Goal: Information Seeking & Learning: Learn about a topic

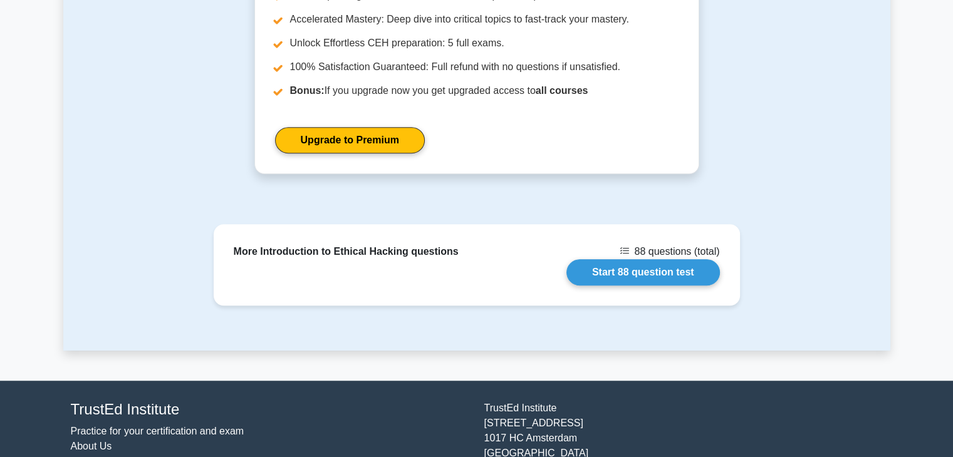
scroll to position [902, 0]
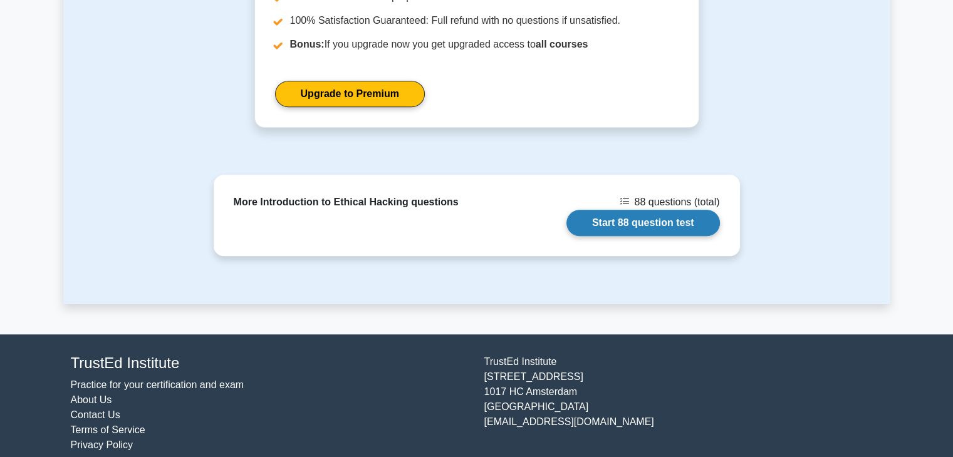
click at [639, 210] on link "Start 88 question test" at bounding box center [643, 223] width 154 height 26
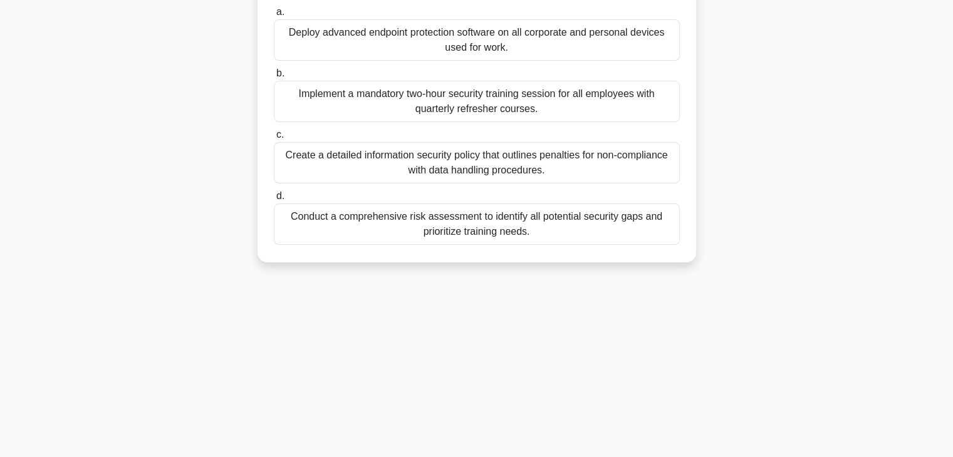
scroll to position [220, 0]
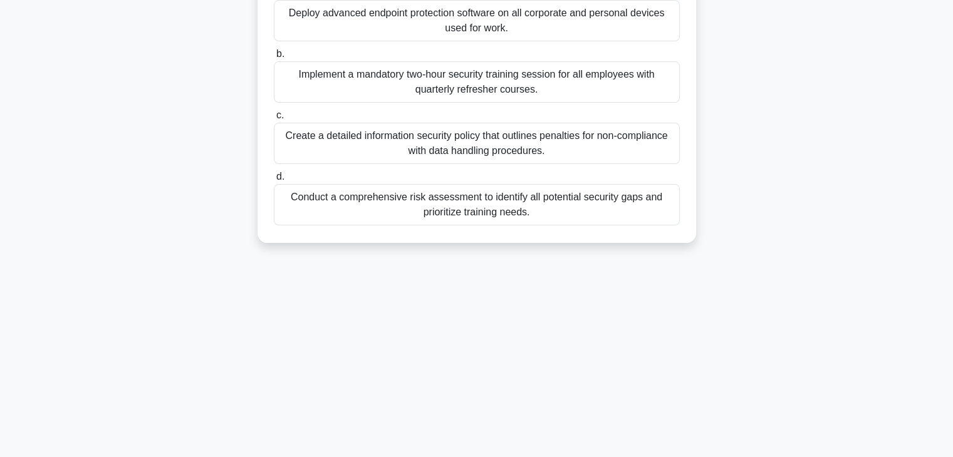
click at [569, 164] on div "Create a detailed information security policy that outlines penalties for non-c…" at bounding box center [477, 143] width 406 height 41
click at [274, 120] on input "c. Create a detailed information security policy that outlines penalties for no…" at bounding box center [274, 116] width 0 height 8
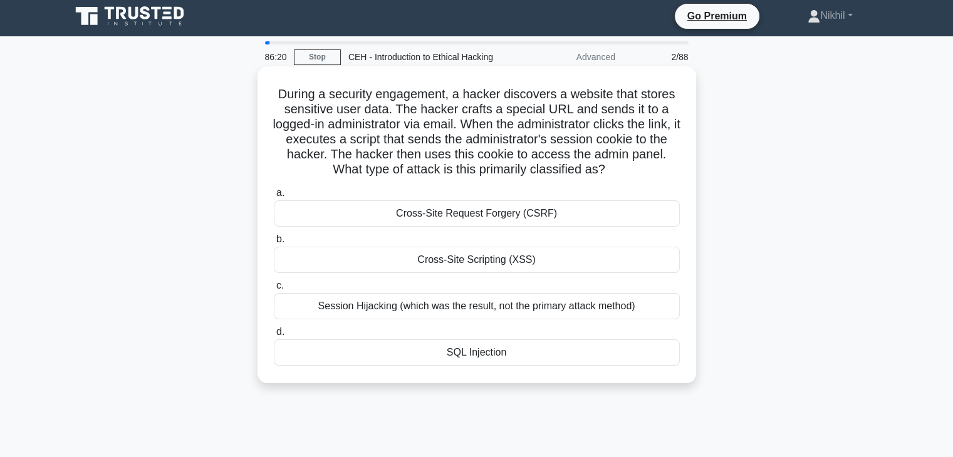
scroll to position [0, 0]
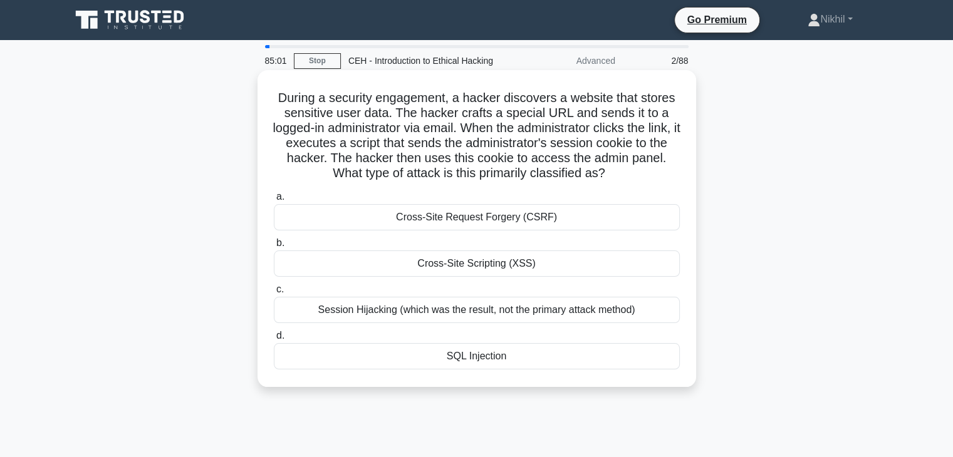
click at [495, 271] on div "Cross-Site Scripting (XSS)" at bounding box center [477, 264] width 406 height 26
click at [274, 247] on input "b. Cross-Site Scripting (XSS)" at bounding box center [274, 243] width 0 height 8
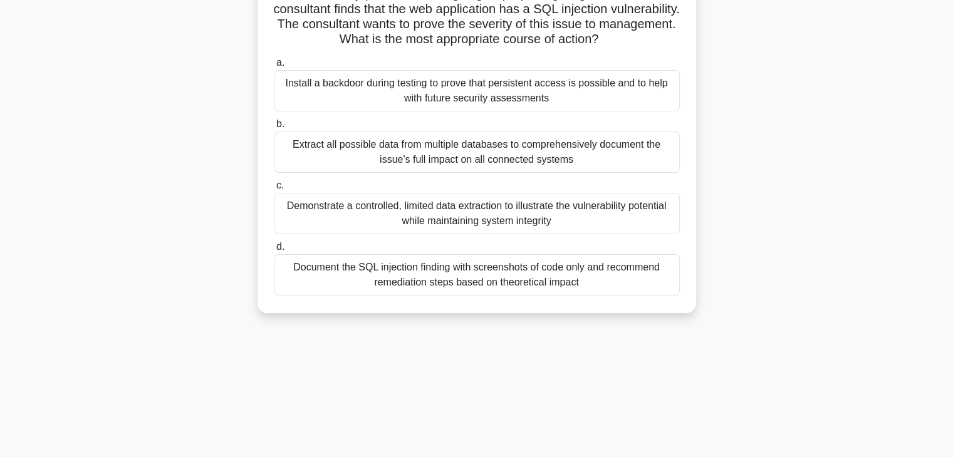
scroll to position [125, 0]
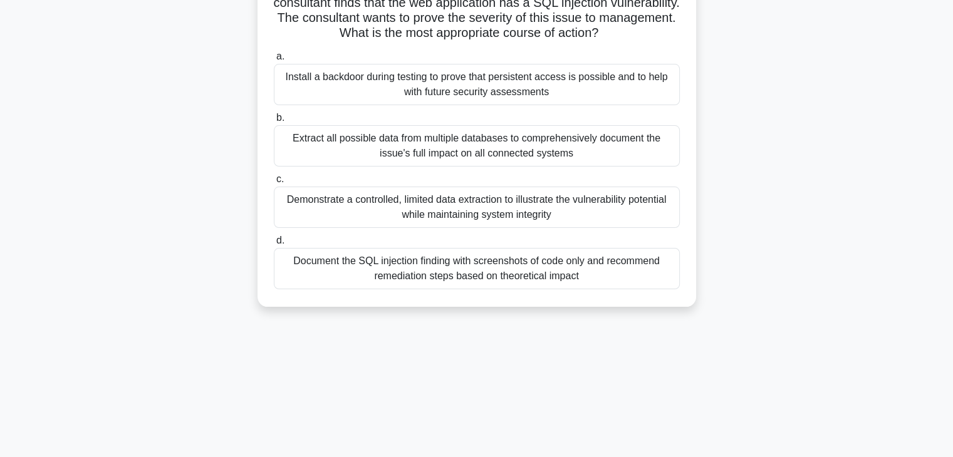
click at [469, 228] on div "Demonstrate a controlled, limited data extraction to illustrate the vulnerabili…" at bounding box center [477, 207] width 406 height 41
click at [274, 184] on input "c. Demonstrate a controlled, limited data extraction to illustrate the vulnerab…" at bounding box center [274, 179] width 0 height 8
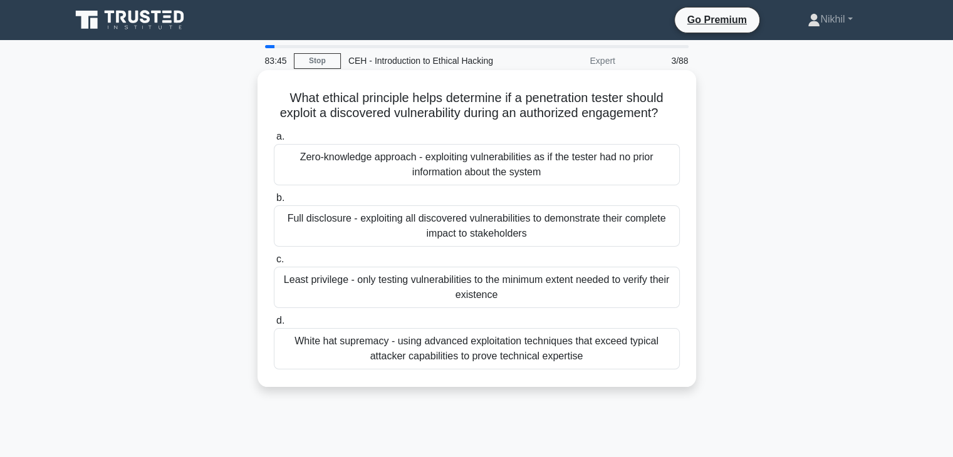
scroll to position [0, 0]
click at [448, 247] on div "Full disclosure - exploiting all discovered vulnerabilities to demonstrate thei…" at bounding box center [477, 226] width 406 height 41
click at [274, 202] on input "b. Full disclosure - exploiting all discovered vulnerabilities to demonstrate t…" at bounding box center [274, 198] width 0 height 8
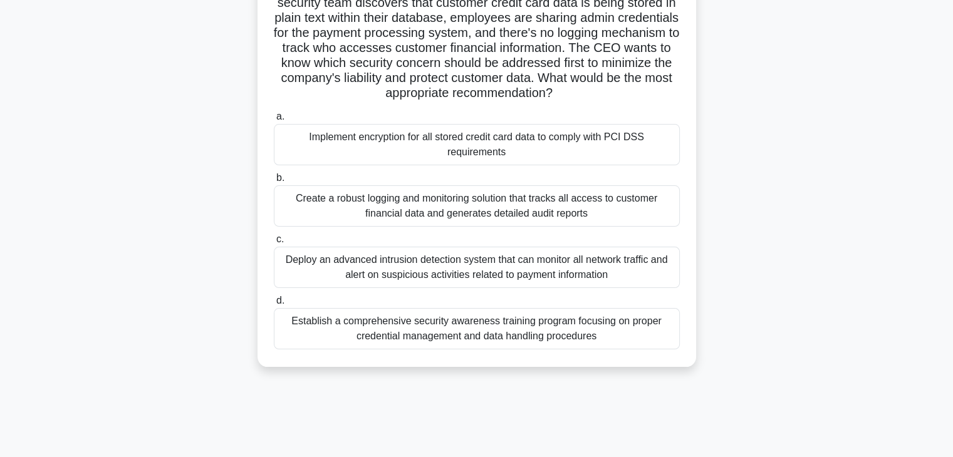
scroll to position [63, 0]
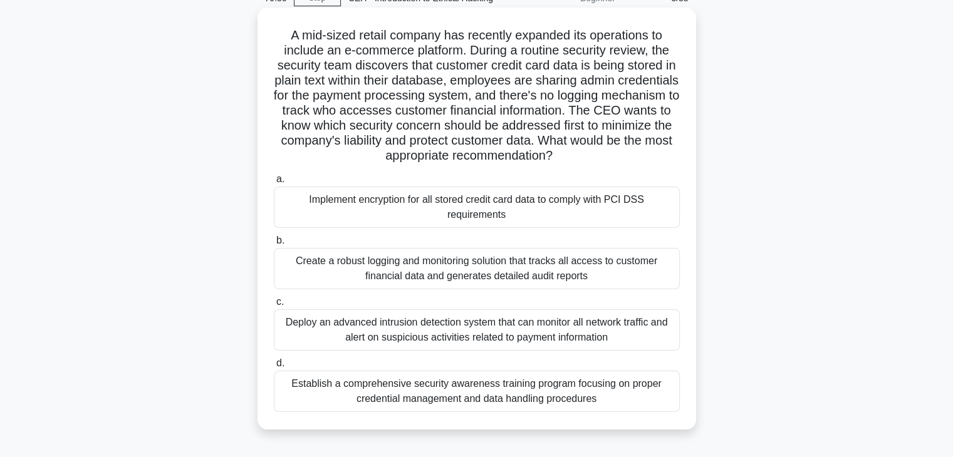
click at [437, 216] on div "Implement encryption for all stored credit card data to comply with PCI DSS req…" at bounding box center [477, 207] width 406 height 41
click at [274, 184] on input "a. Implement encryption for all stored credit card data to comply with PCI DSS …" at bounding box center [274, 179] width 0 height 8
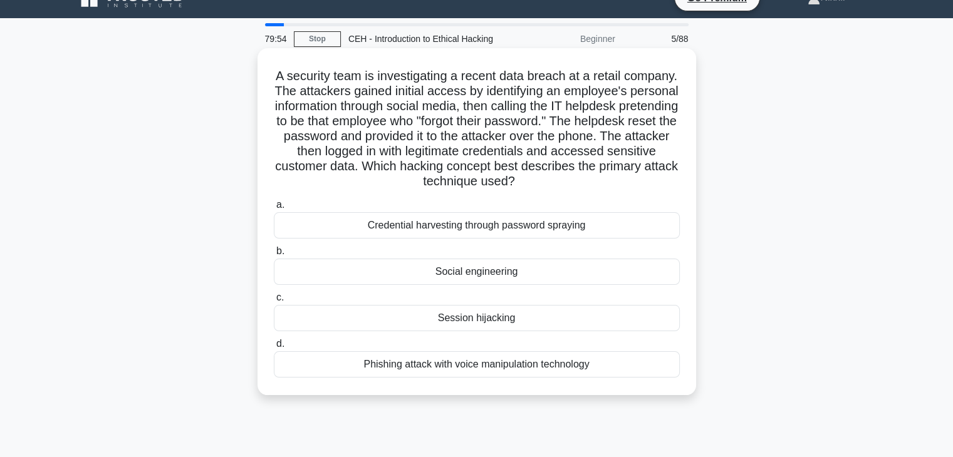
scroll to position [0, 0]
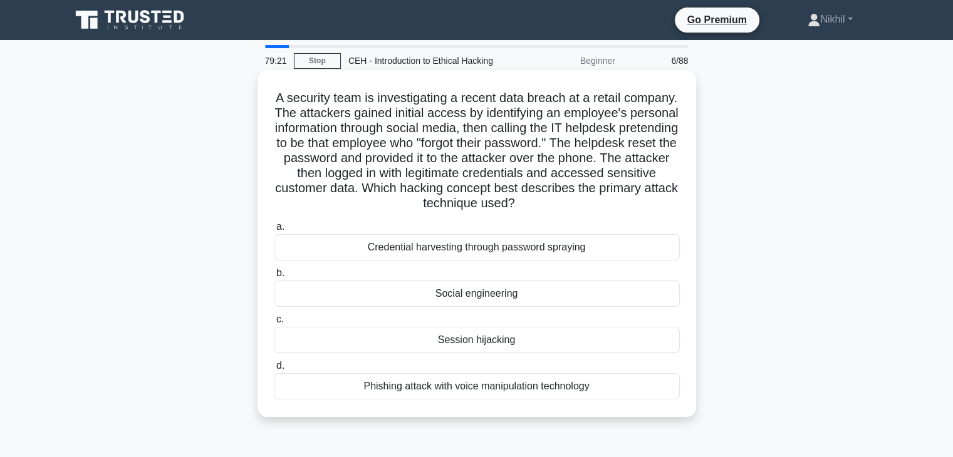
click at [495, 299] on div "Social engineering" at bounding box center [477, 294] width 406 height 26
click at [274, 278] on input "b. Social engineering" at bounding box center [274, 273] width 0 height 8
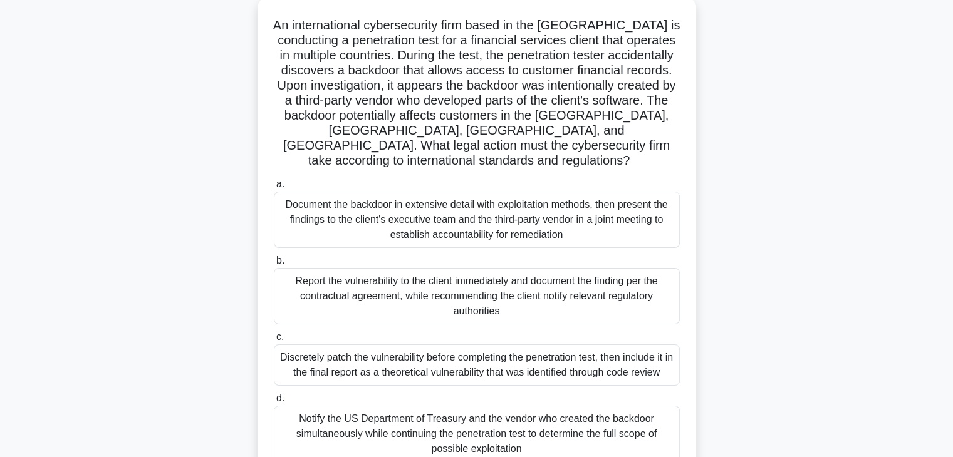
scroll to position [95, 0]
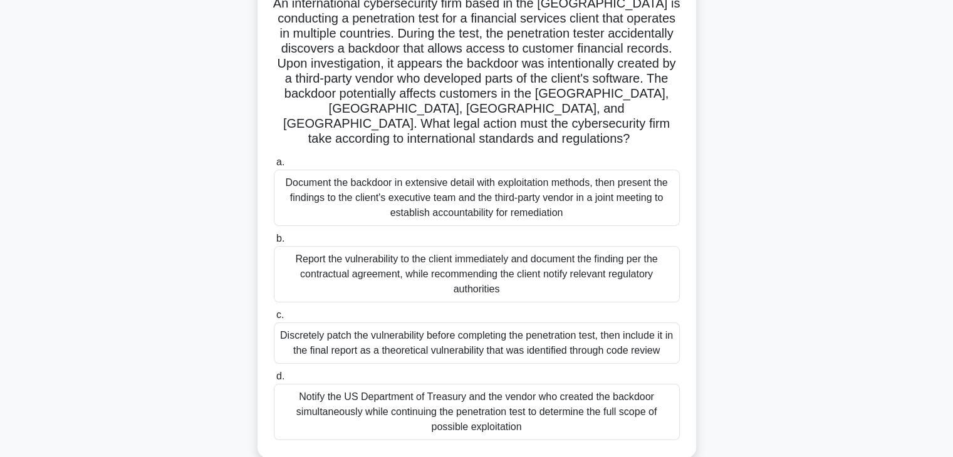
click at [373, 191] on div "Document the backdoor in extensive detail with exploitation methods, then prese…" at bounding box center [477, 198] width 406 height 56
click at [274, 167] on input "a. Document the backdoor in extensive detail with exploitation methods, then pr…" at bounding box center [274, 163] width 0 height 8
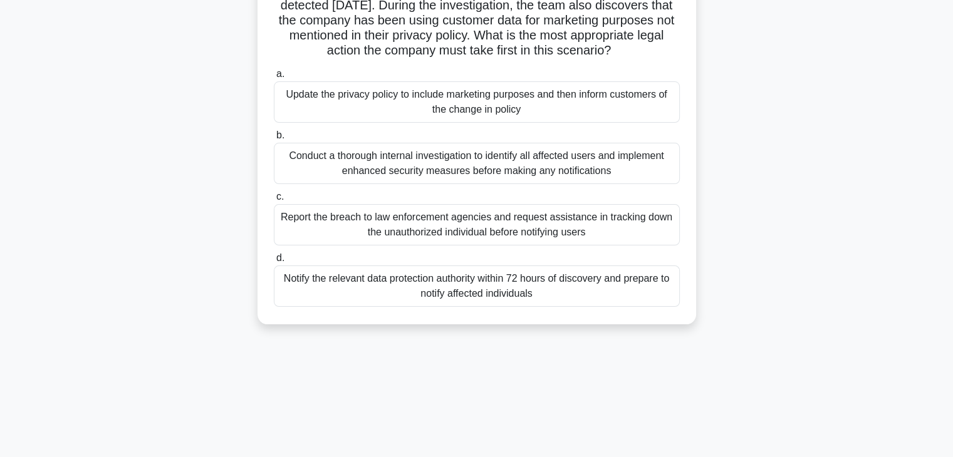
scroll to position [188, 0]
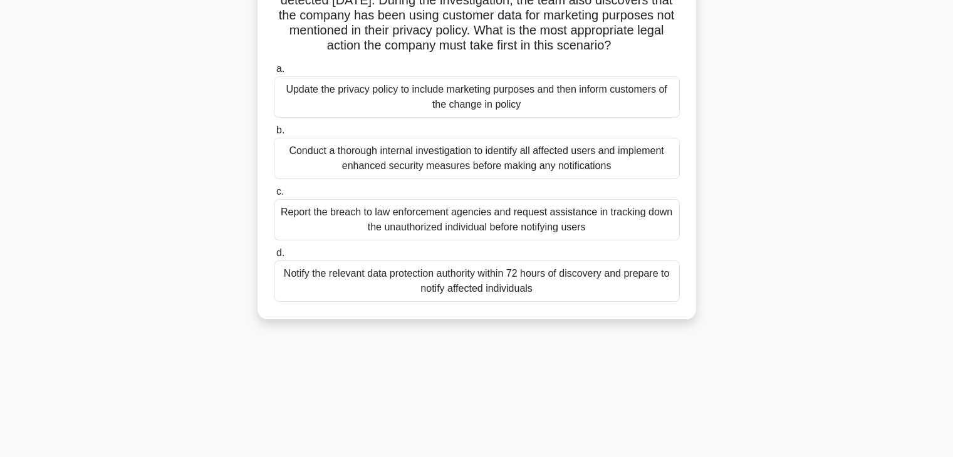
click at [423, 239] on div "Report the breach to law enforcement agencies and request assistance in trackin…" at bounding box center [477, 219] width 406 height 41
click at [274, 196] on input "c. Report the breach to law enforcement agencies and request assistance in trac…" at bounding box center [274, 192] width 0 height 8
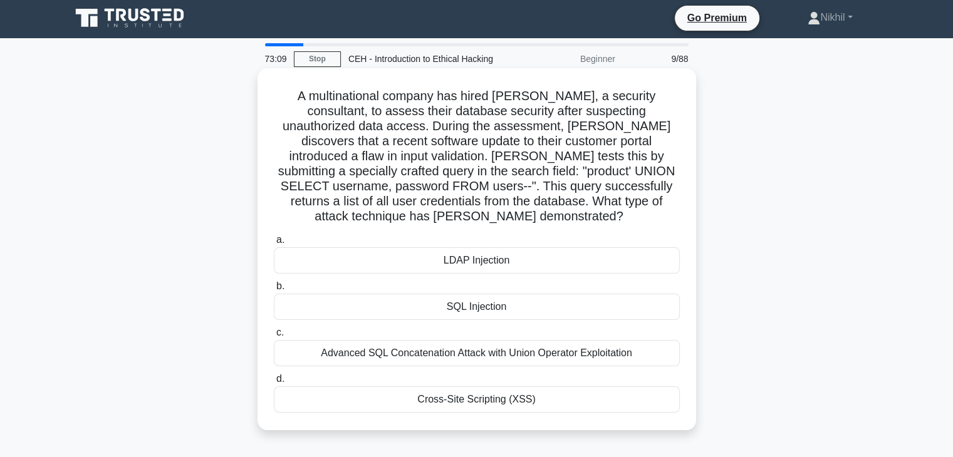
scroll to position [0, 0]
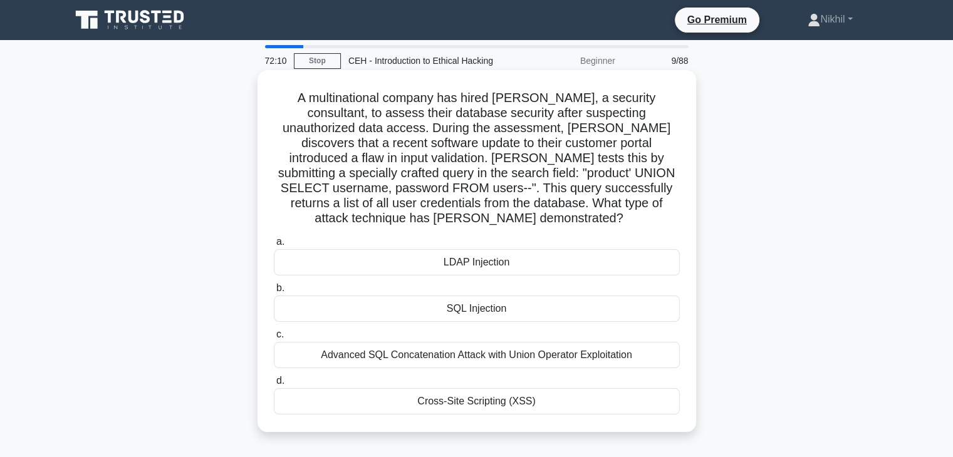
click at [448, 296] on div "SQL Injection" at bounding box center [477, 309] width 406 height 26
click at [274, 293] on input "b. SQL Injection" at bounding box center [274, 288] width 0 height 8
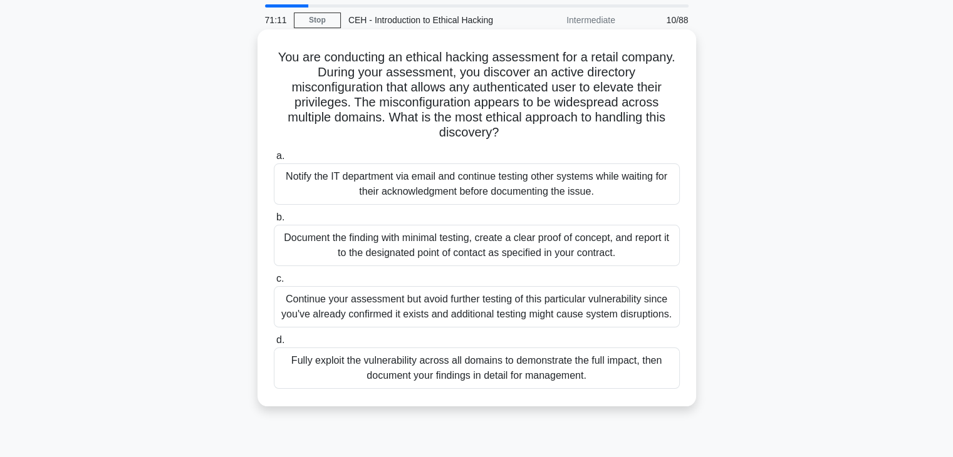
scroll to position [63, 0]
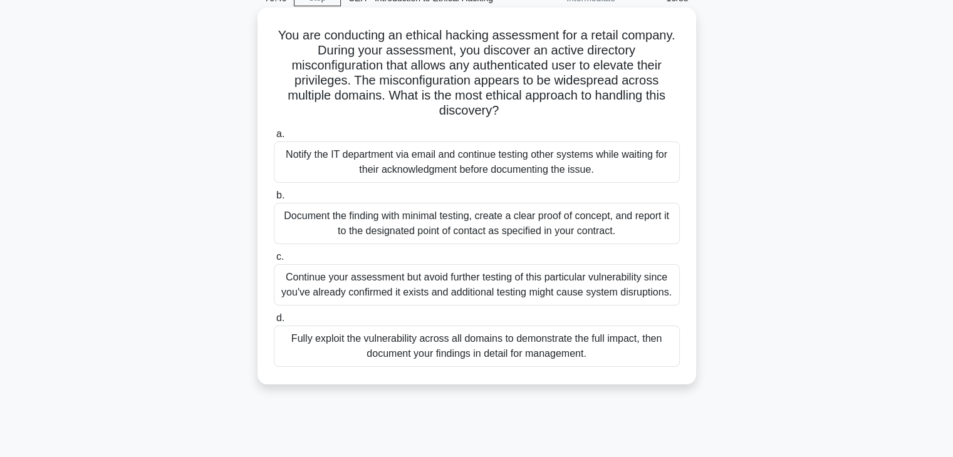
click at [414, 356] on div "Fully exploit the vulnerability across all domains to demonstrate the full impa…" at bounding box center [477, 346] width 406 height 41
click at [274, 323] on input "d. Fully exploit the vulnerability across all domains to demonstrate the full i…" at bounding box center [274, 319] width 0 height 8
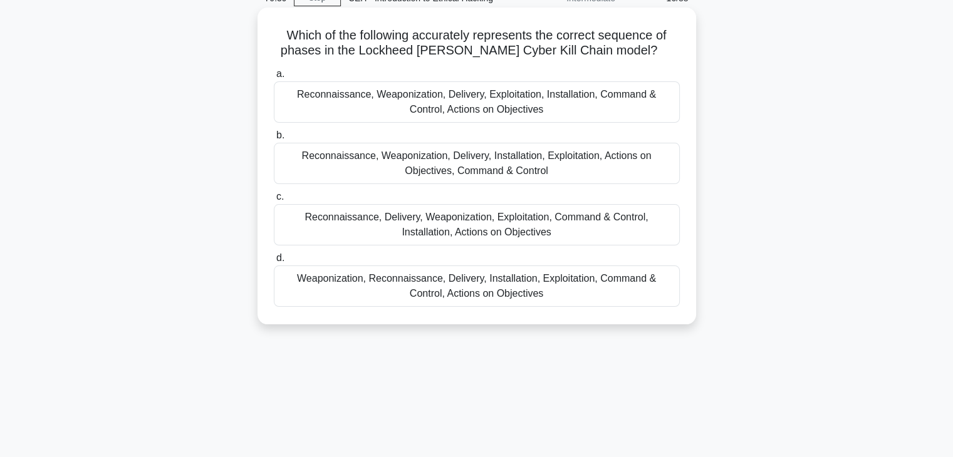
scroll to position [0, 0]
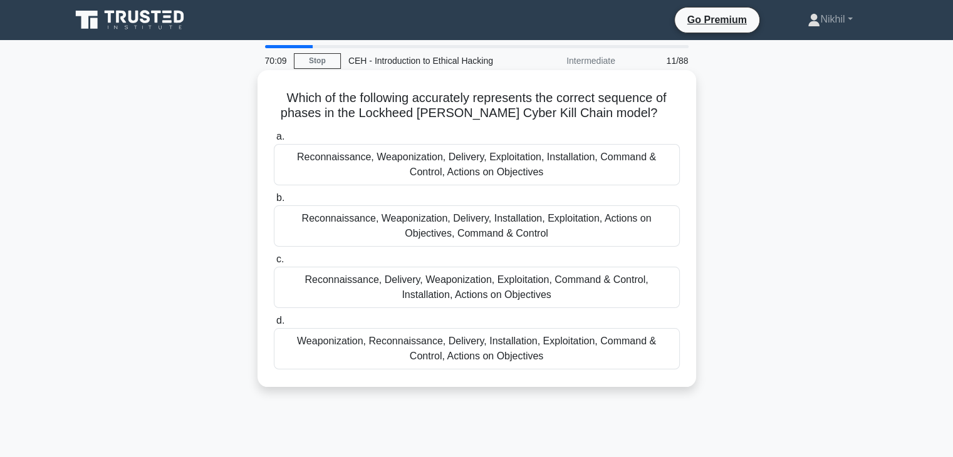
click at [523, 234] on div "Reconnaissance, Weaponization, Delivery, Installation, Exploitation, Actions on…" at bounding box center [477, 226] width 406 height 41
click at [274, 202] on input "b. Reconnaissance, Weaponization, Delivery, Installation, Exploitation, Actions…" at bounding box center [274, 198] width 0 height 8
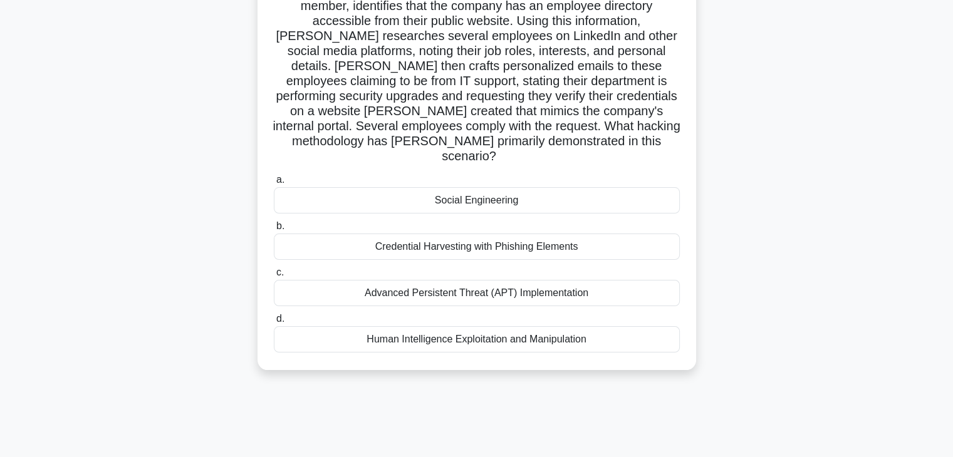
scroll to position [63, 0]
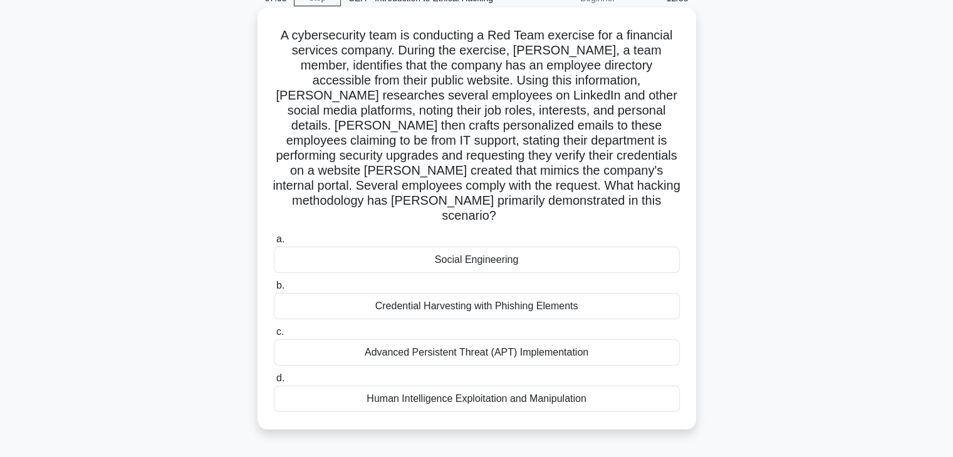
click at [445, 389] on div "Human Intelligence Exploitation and Manipulation" at bounding box center [477, 399] width 406 height 26
click at [274, 383] on input "d. Human Intelligence Exploitation and Manipulation" at bounding box center [274, 379] width 0 height 8
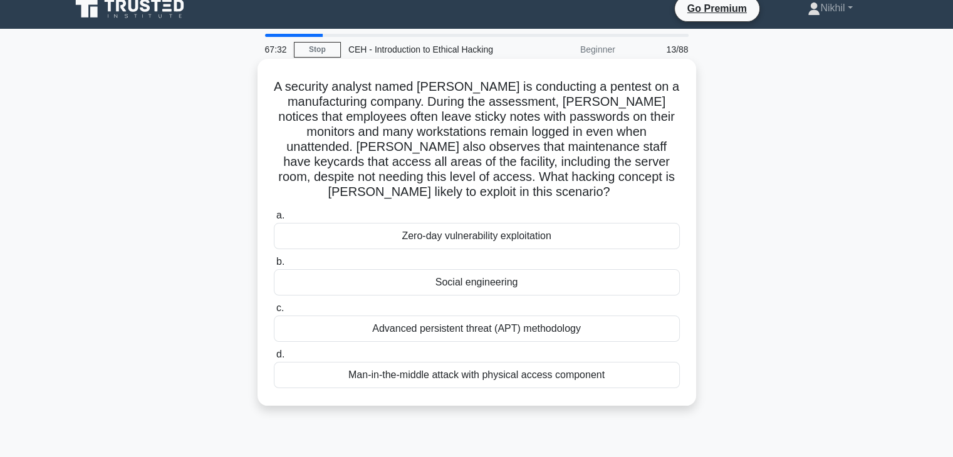
scroll to position [0, 0]
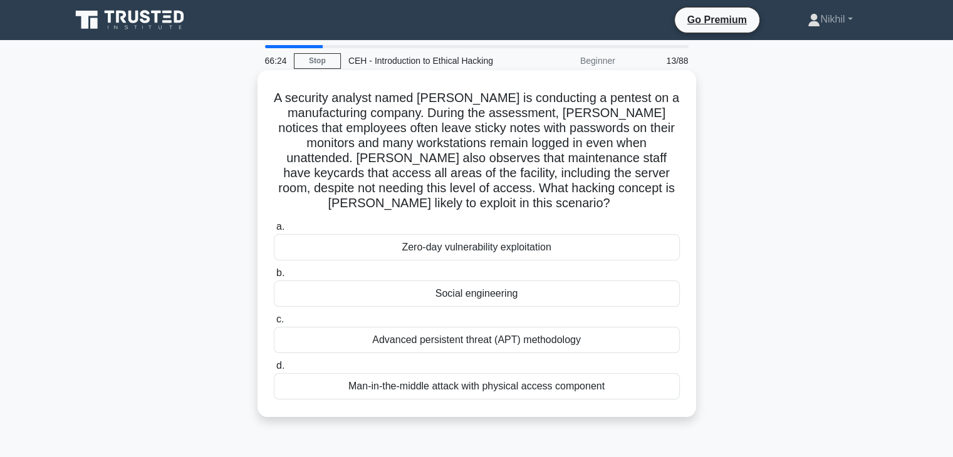
click at [421, 345] on div "Advanced persistent threat (APT) methodology" at bounding box center [477, 340] width 406 height 26
click at [274, 324] on input "c. Advanced persistent threat (APT) methodology" at bounding box center [274, 320] width 0 height 8
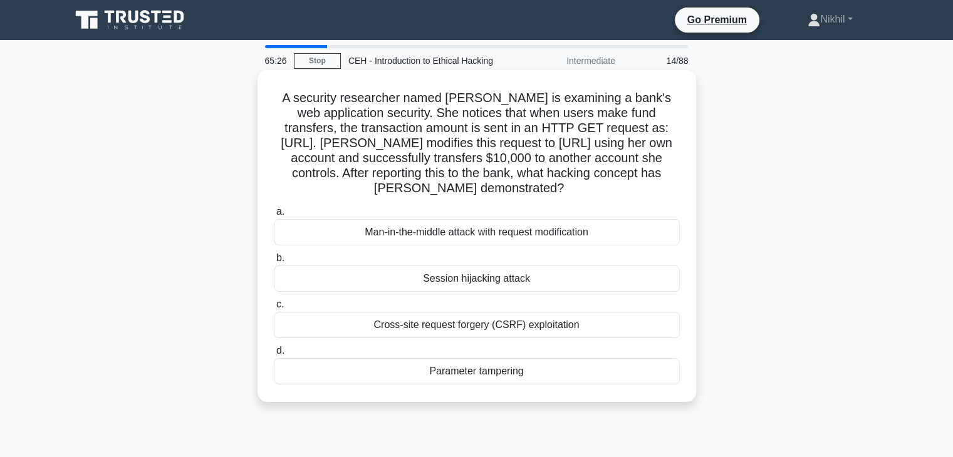
click at [434, 385] on div "Parameter tampering" at bounding box center [477, 371] width 406 height 26
click at [274, 355] on input "d. Parameter tampering" at bounding box center [274, 351] width 0 height 8
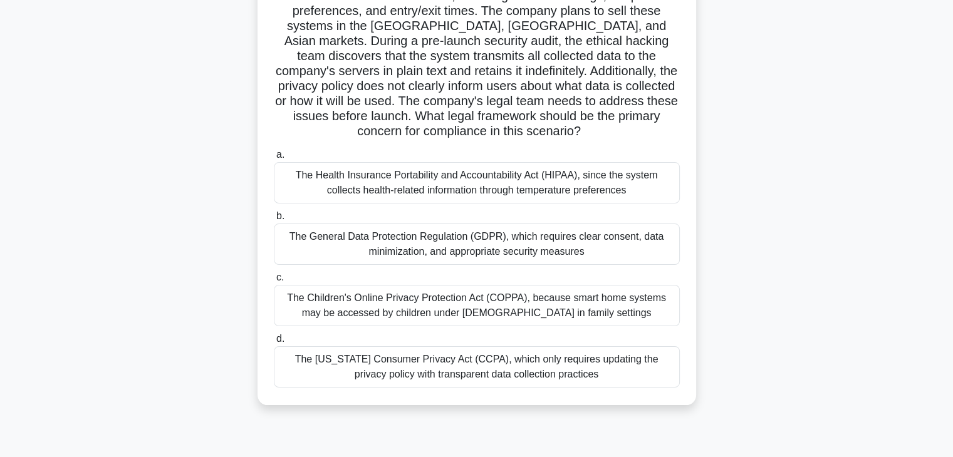
scroll to position [125, 0]
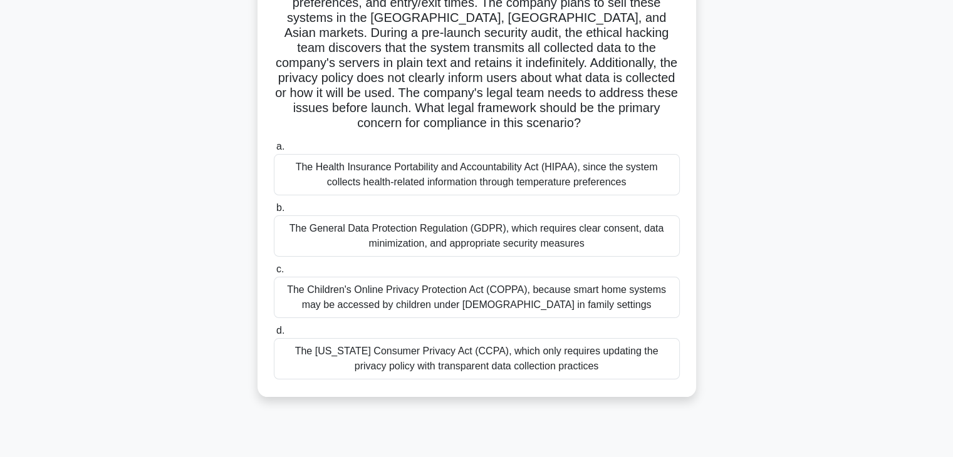
click at [427, 231] on div "The General Data Protection Regulation (GDPR), which requires clear consent, da…" at bounding box center [477, 236] width 406 height 41
click at [274, 212] on input "b. The General Data Protection Regulation (GDPR), which requires clear consent,…" at bounding box center [274, 208] width 0 height 8
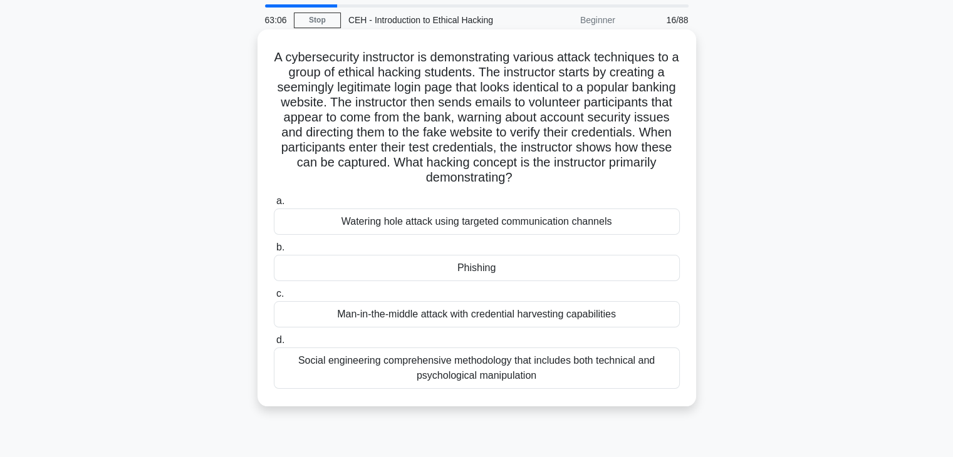
scroll to position [63, 0]
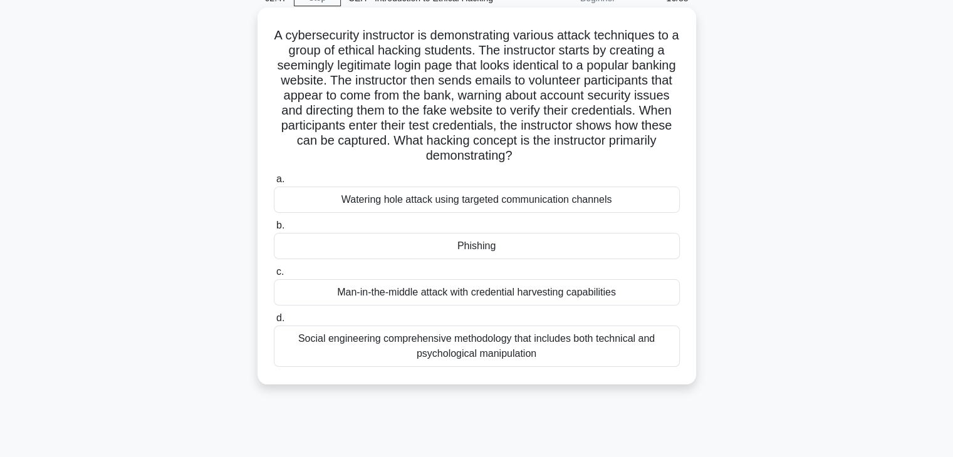
click at [405, 342] on div "Social engineering comprehensive methodology that includes both technical and p…" at bounding box center [477, 346] width 406 height 41
click at [274, 323] on input "d. Social engineering comprehensive methodology that includes both technical an…" at bounding box center [274, 319] width 0 height 8
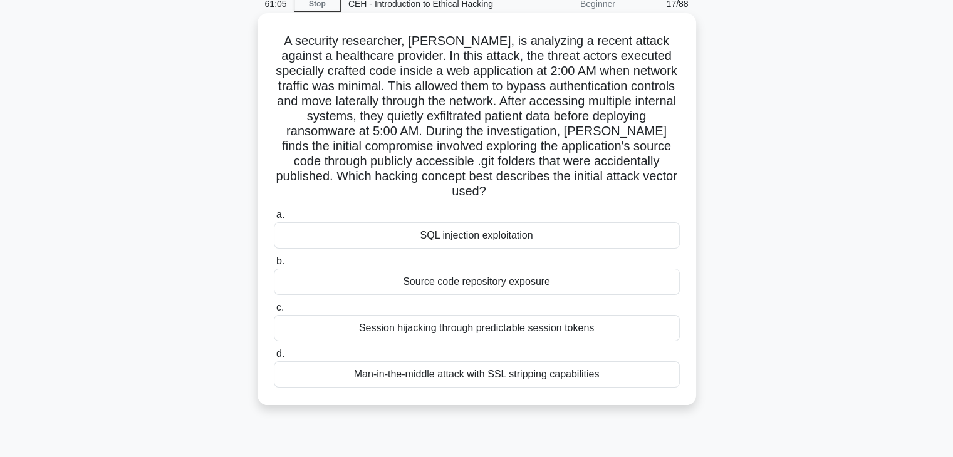
scroll to position [125, 0]
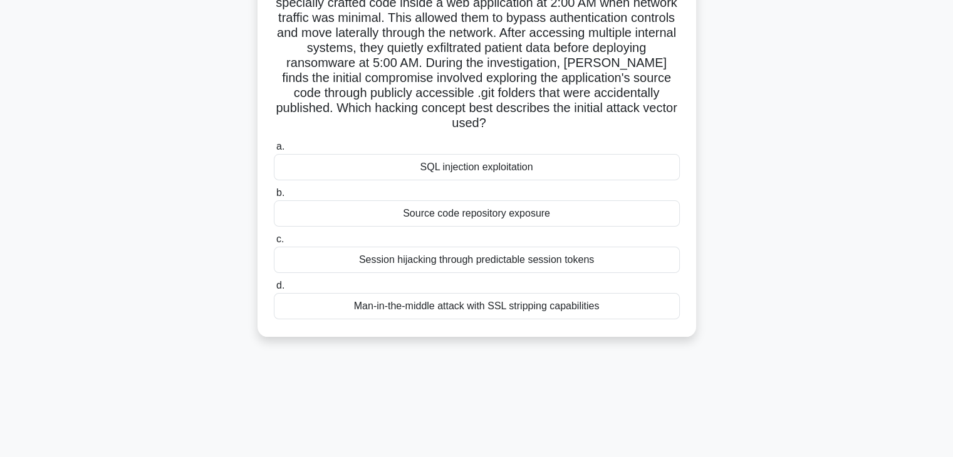
click at [500, 200] on div "Source code repository exposure" at bounding box center [477, 213] width 406 height 26
click at [274, 189] on input "b. Source code repository exposure" at bounding box center [274, 193] width 0 height 8
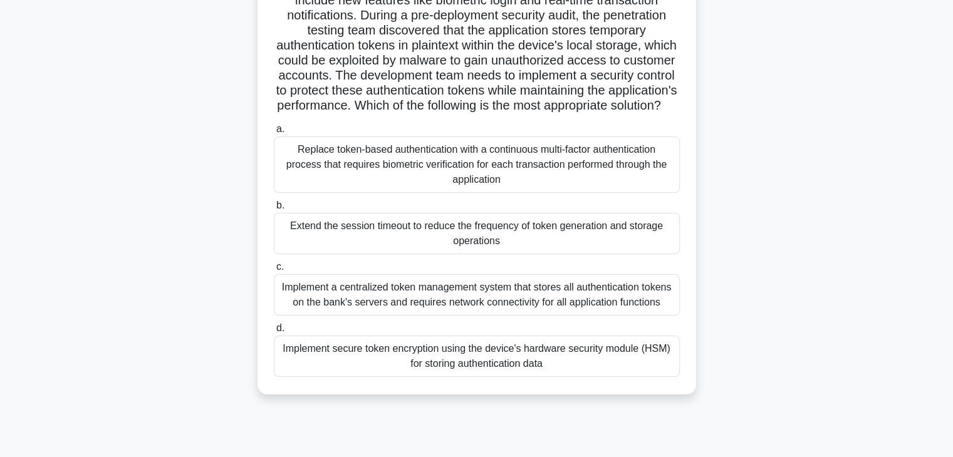
scroll to position [188, 0]
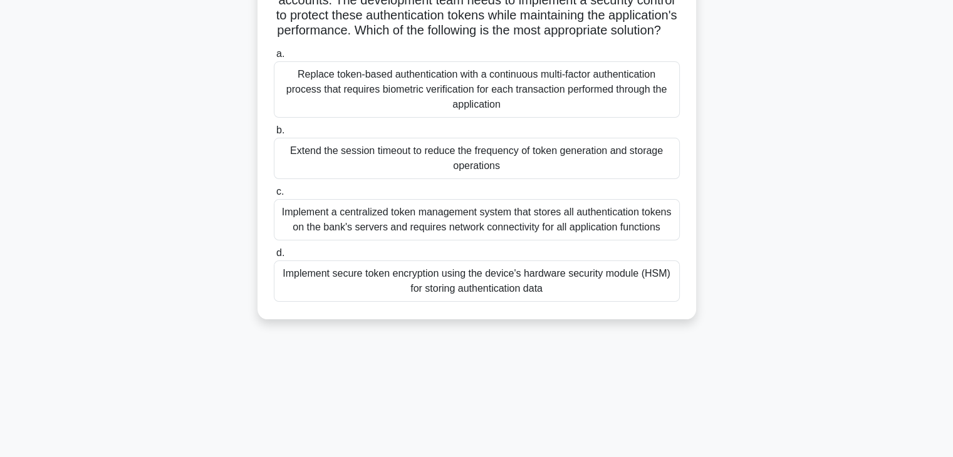
click at [419, 299] on div "Implement secure token encryption using the device's hardware security module (…" at bounding box center [477, 281] width 406 height 41
click at [274, 258] on input "d. Implement secure token encryption using the device's hardware security modul…" at bounding box center [274, 253] width 0 height 8
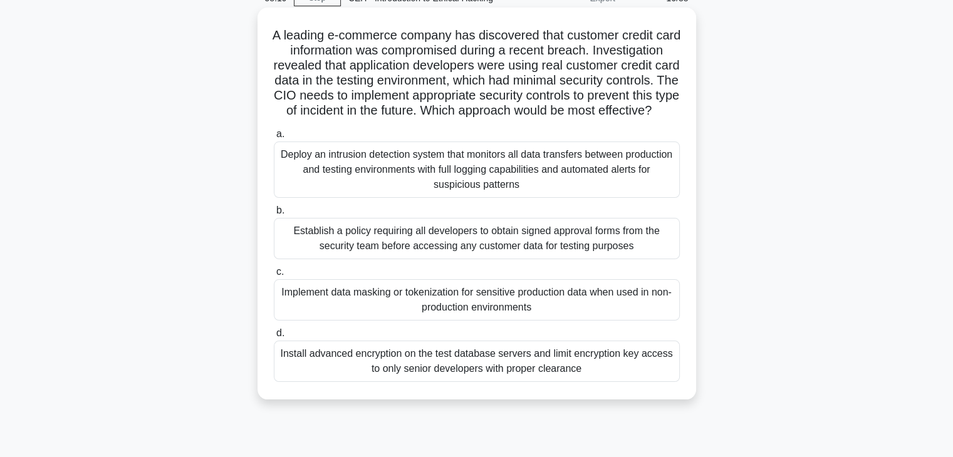
scroll to position [125, 0]
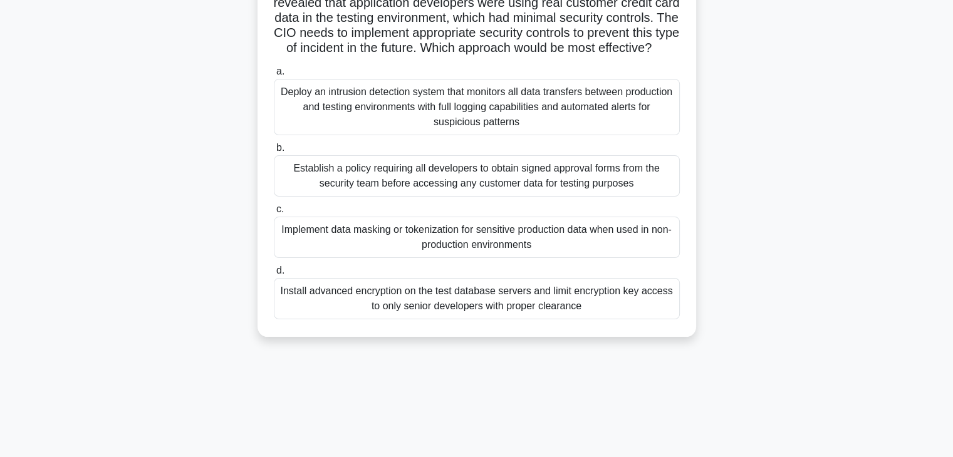
click at [583, 256] on div "Implement data masking or tokenization for sensitive production data when used …" at bounding box center [477, 237] width 406 height 41
click at [274, 214] on input "c. Implement data masking or tokenization for sensitive production data when us…" at bounding box center [274, 210] width 0 height 8
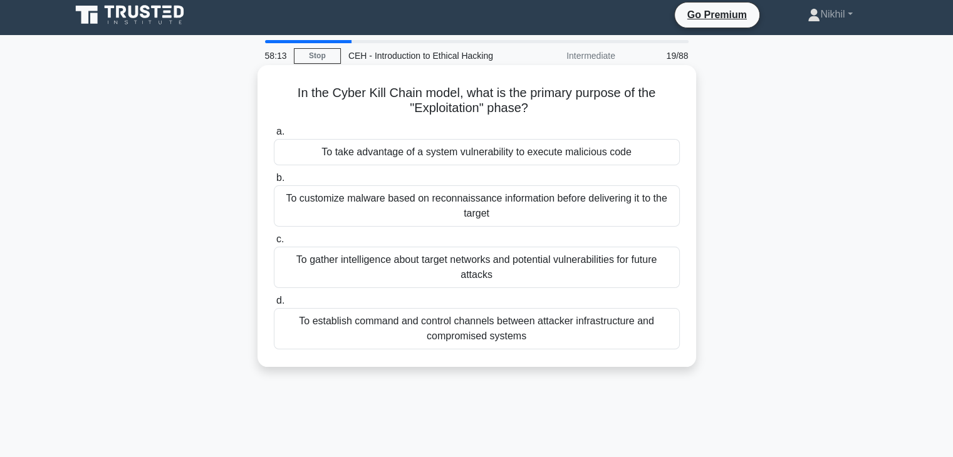
scroll to position [0, 0]
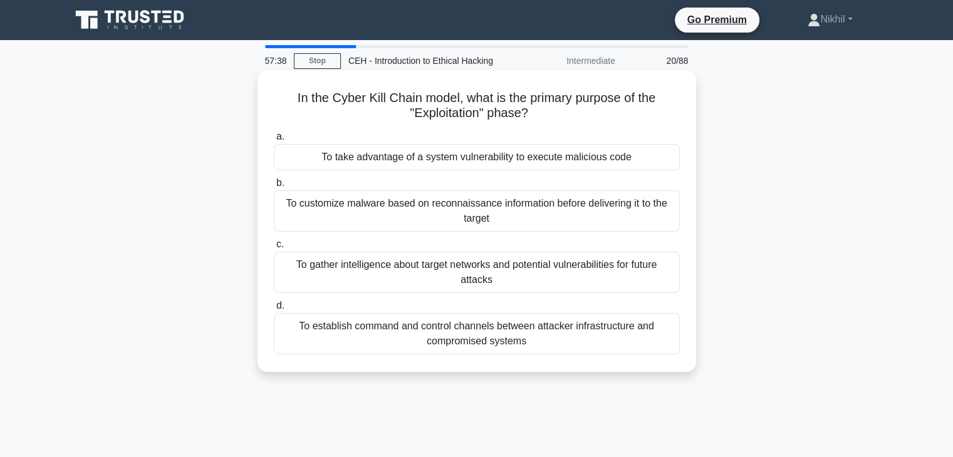
click at [594, 158] on div "To take advantage of a system vulnerability to execute malicious code" at bounding box center [477, 157] width 406 height 26
click at [274, 141] on input "a. To take advantage of a system vulnerability to execute malicious code" at bounding box center [274, 137] width 0 height 8
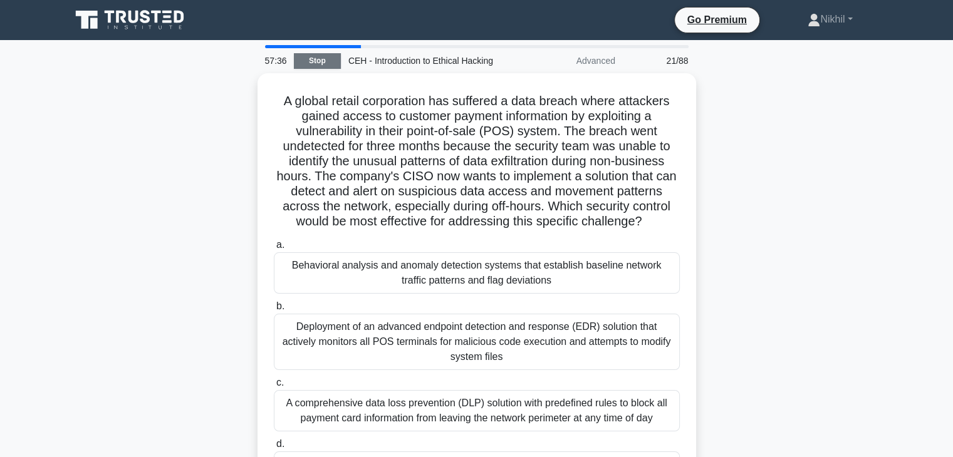
click at [326, 66] on link "Stop" at bounding box center [317, 61] width 47 height 16
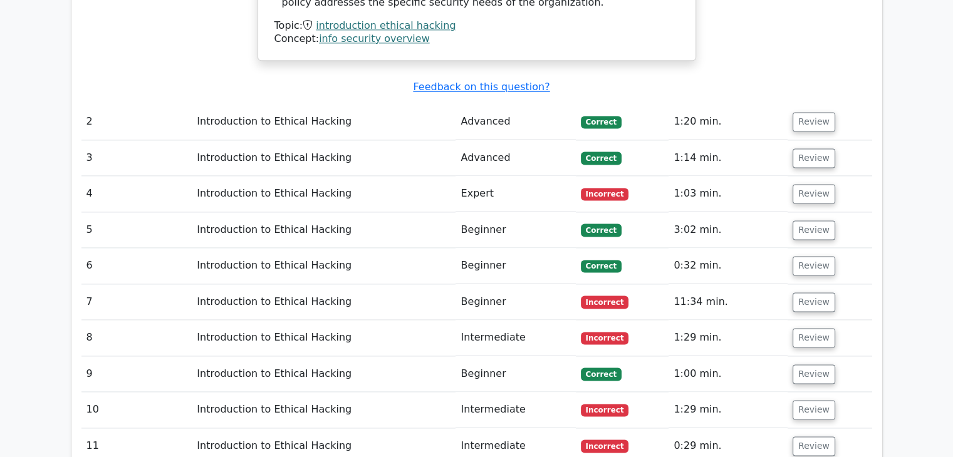
scroll to position [1629, 0]
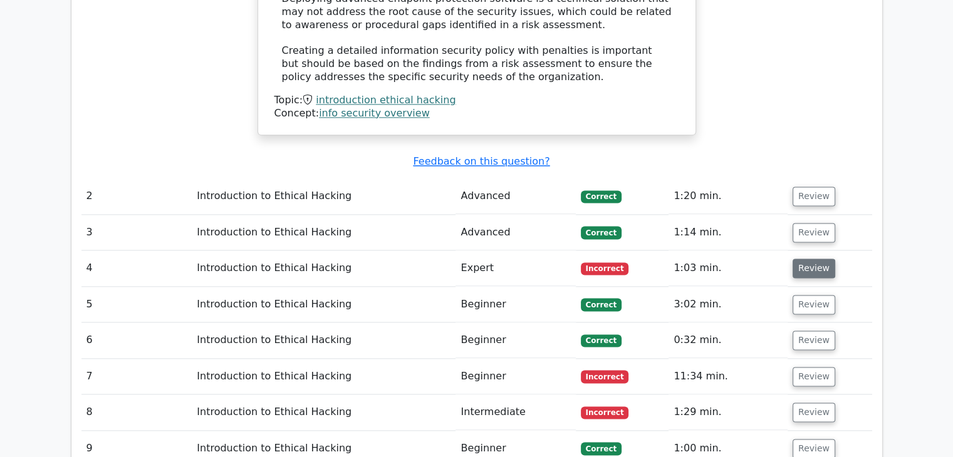
click at [813, 259] on button "Review" at bounding box center [814, 268] width 43 height 19
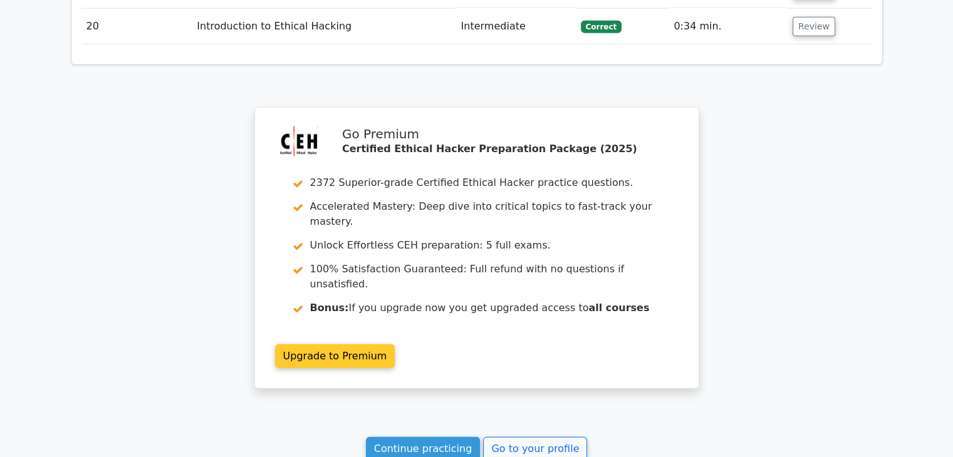
scroll to position [3238, 0]
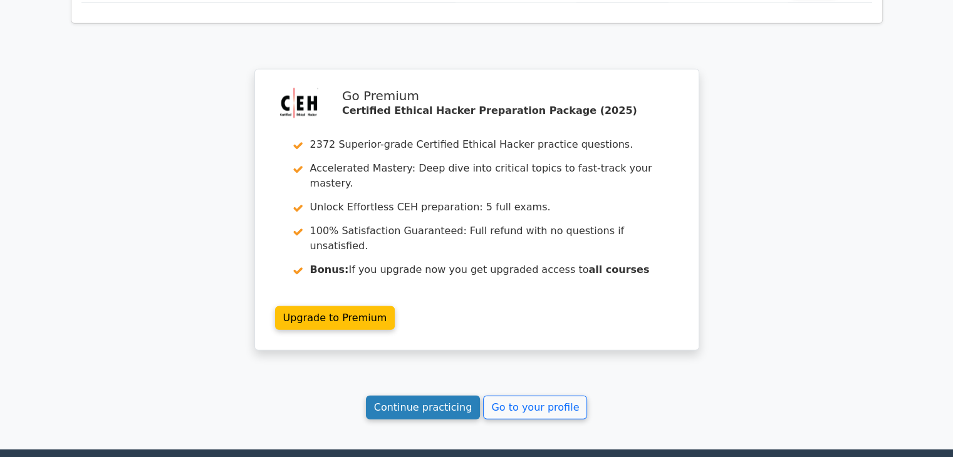
click at [425, 396] on link "Continue practicing" at bounding box center [423, 408] width 115 height 24
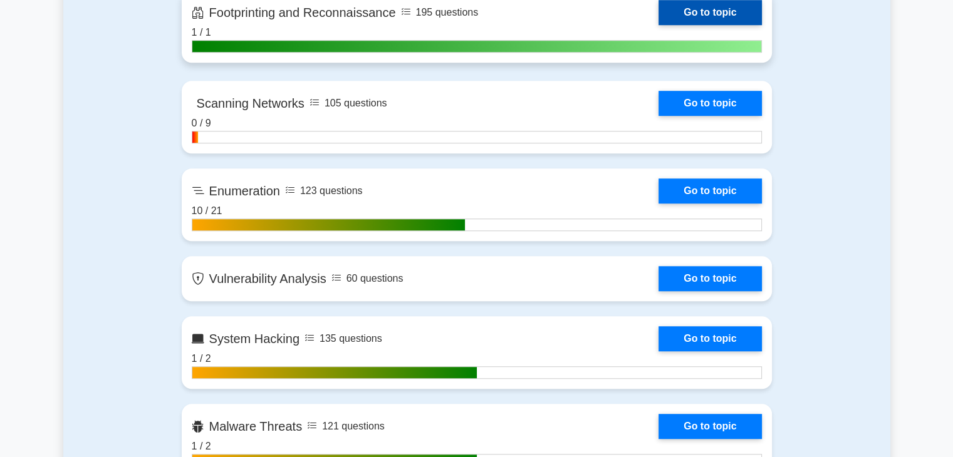
scroll to position [1002, 0]
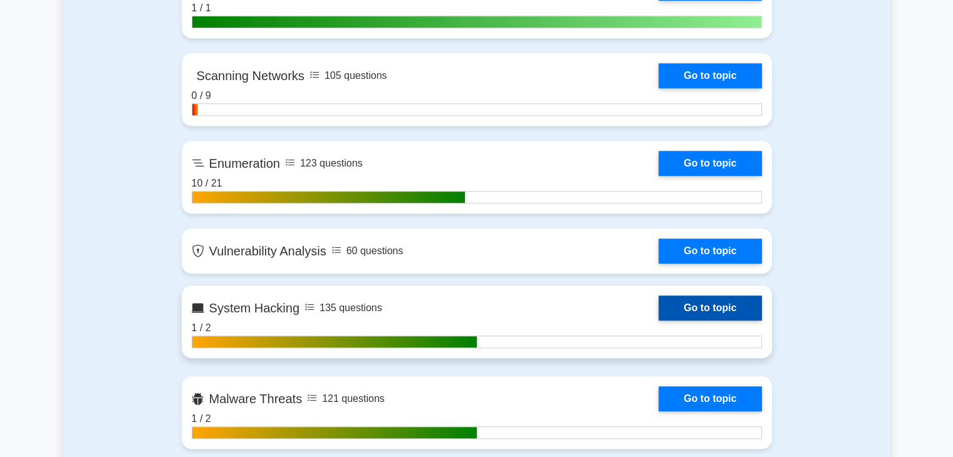
click at [687, 304] on link "Go to topic" at bounding box center [709, 308] width 103 height 25
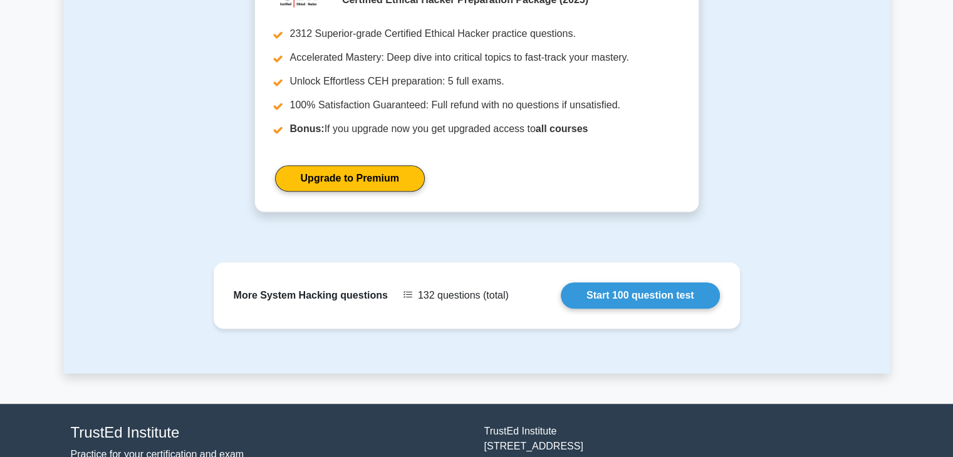
scroll to position [857, 0]
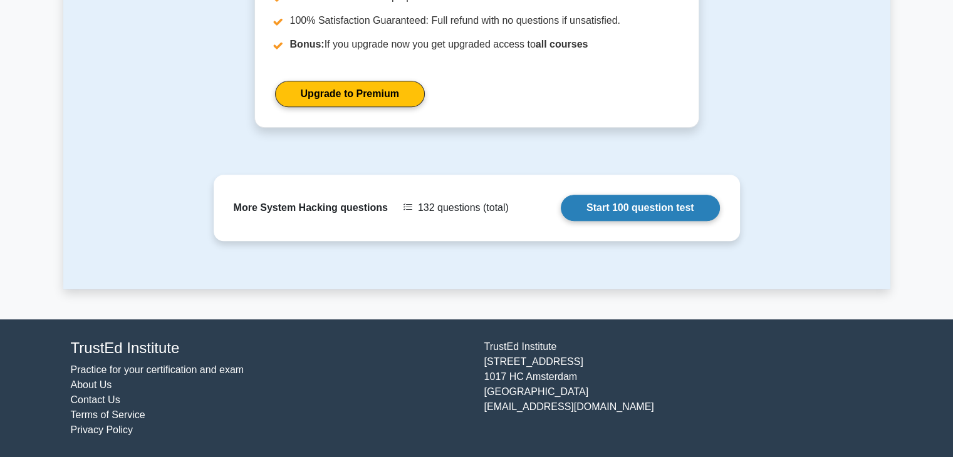
click at [606, 209] on link "Start 100 question test" at bounding box center [640, 208] width 159 height 26
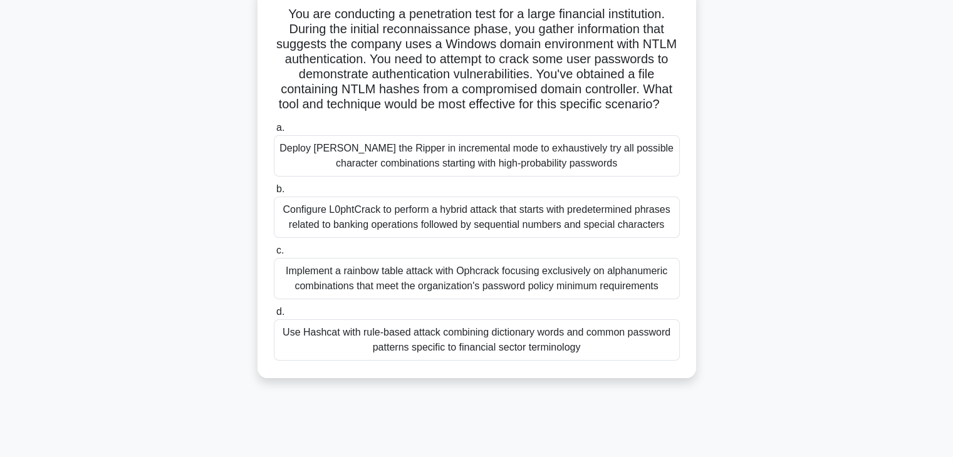
scroll to position [63, 0]
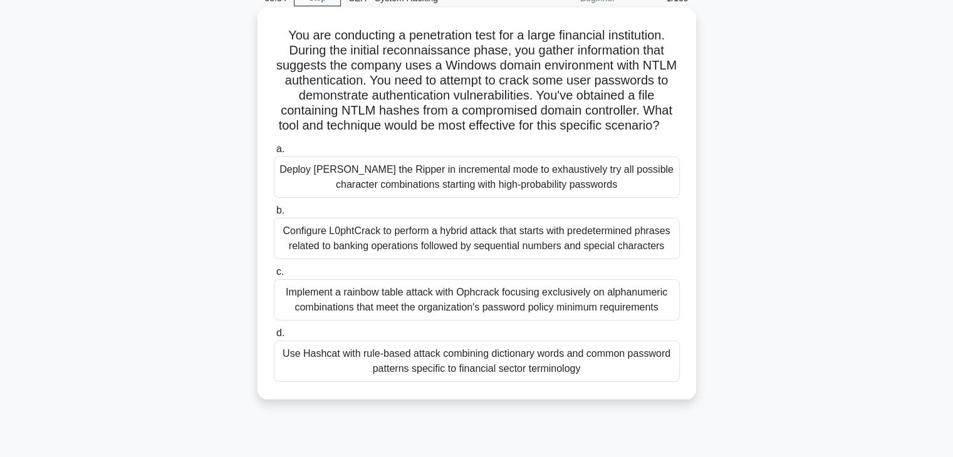
click at [335, 195] on div "Deploy [PERSON_NAME] the Ripper in incremental mode to exhaustively try all pos…" at bounding box center [477, 177] width 406 height 41
click at [274, 154] on input "a. Deploy [PERSON_NAME] the Ripper in incremental mode to exhaustively try all …" at bounding box center [274, 149] width 0 height 8
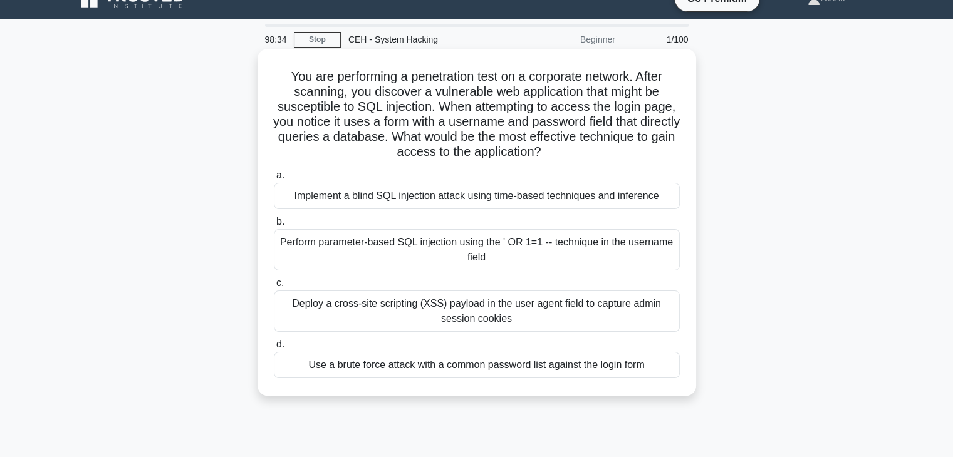
scroll to position [0, 0]
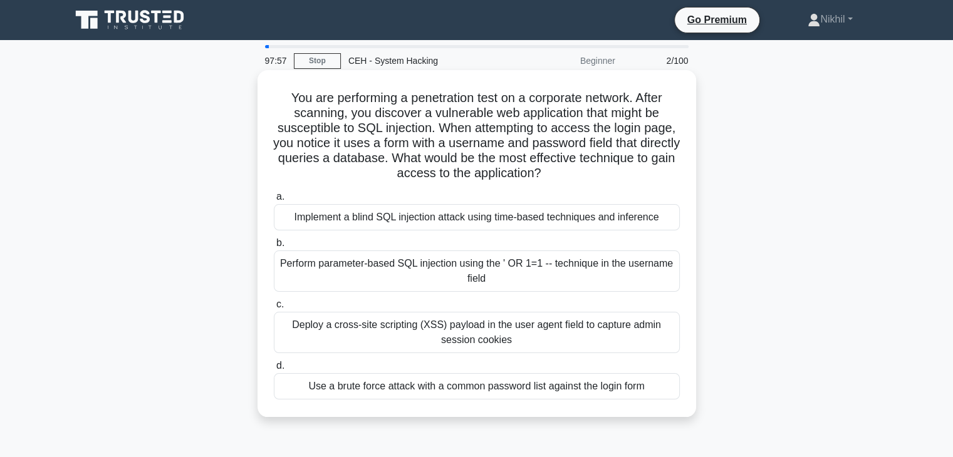
click at [511, 279] on div "Perform parameter-based SQL injection using the ' OR 1=1 -- technique in the us…" at bounding box center [477, 271] width 406 height 41
click at [274, 247] on input "b. Perform parameter-based SQL injection using the ' OR 1=1 -- technique in the…" at bounding box center [274, 243] width 0 height 8
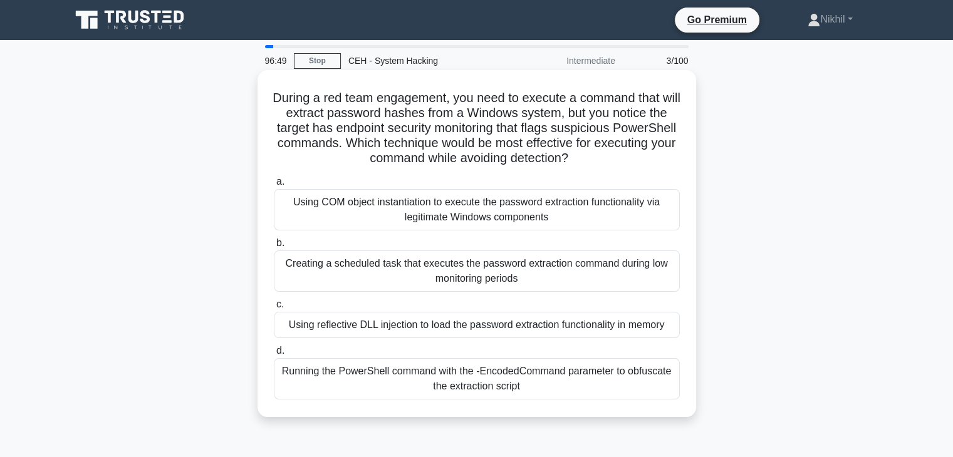
click at [489, 381] on div "Running the PowerShell command with the -EncodedCommand parameter to obfuscate …" at bounding box center [477, 378] width 406 height 41
click at [274, 355] on input "d. Running the PowerShell command with the -EncodedCommand parameter to obfusca…" at bounding box center [274, 351] width 0 height 8
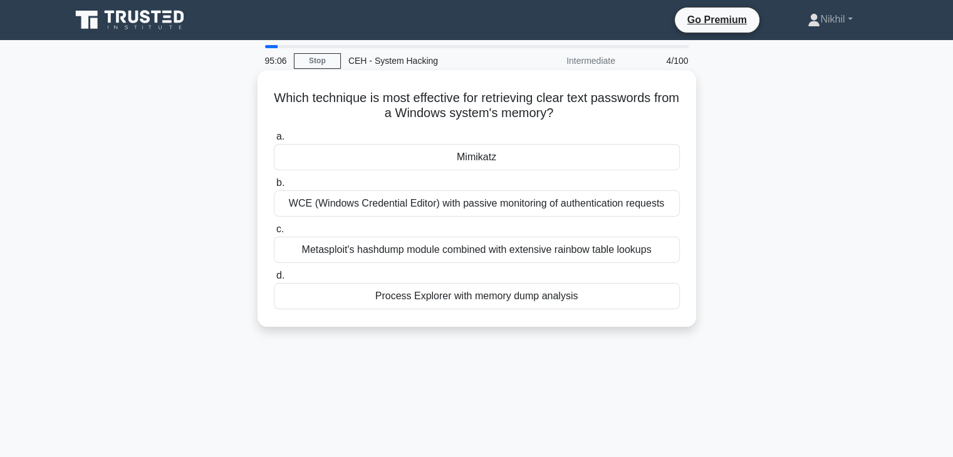
click at [476, 254] on div "Metasploit's hashdump module combined with extensive rainbow table lookups" at bounding box center [477, 250] width 406 height 26
click at [274, 234] on input "c. Metasploit's hashdump module combined with extensive rainbow table lookups" at bounding box center [274, 230] width 0 height 8
